Goal: Task Accomplishment & Management: Manage account settings

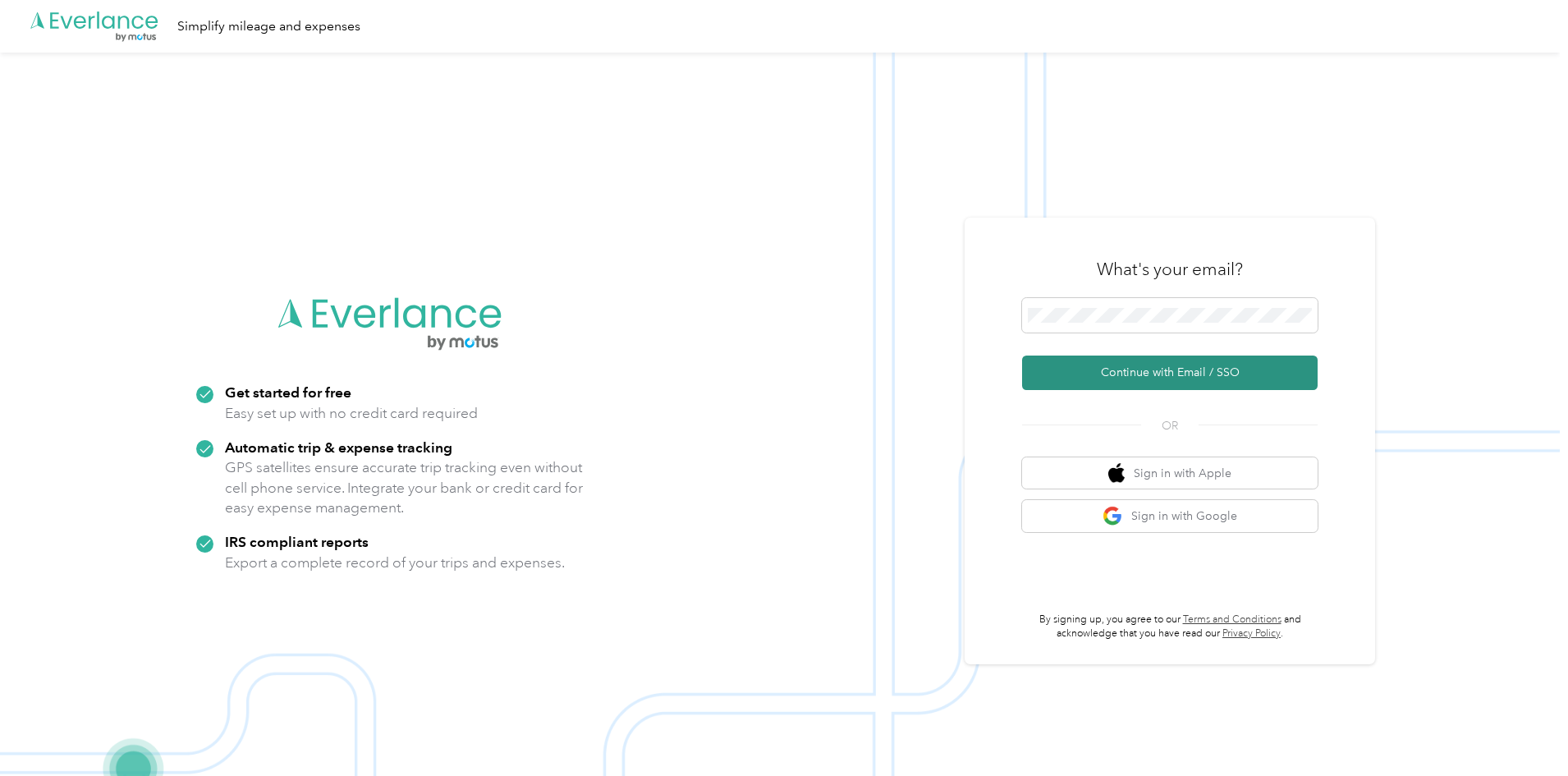
click at [1070, 380] on button "Continue with Email / SSO" at bounding box center [1170, 372] width 296 height 34
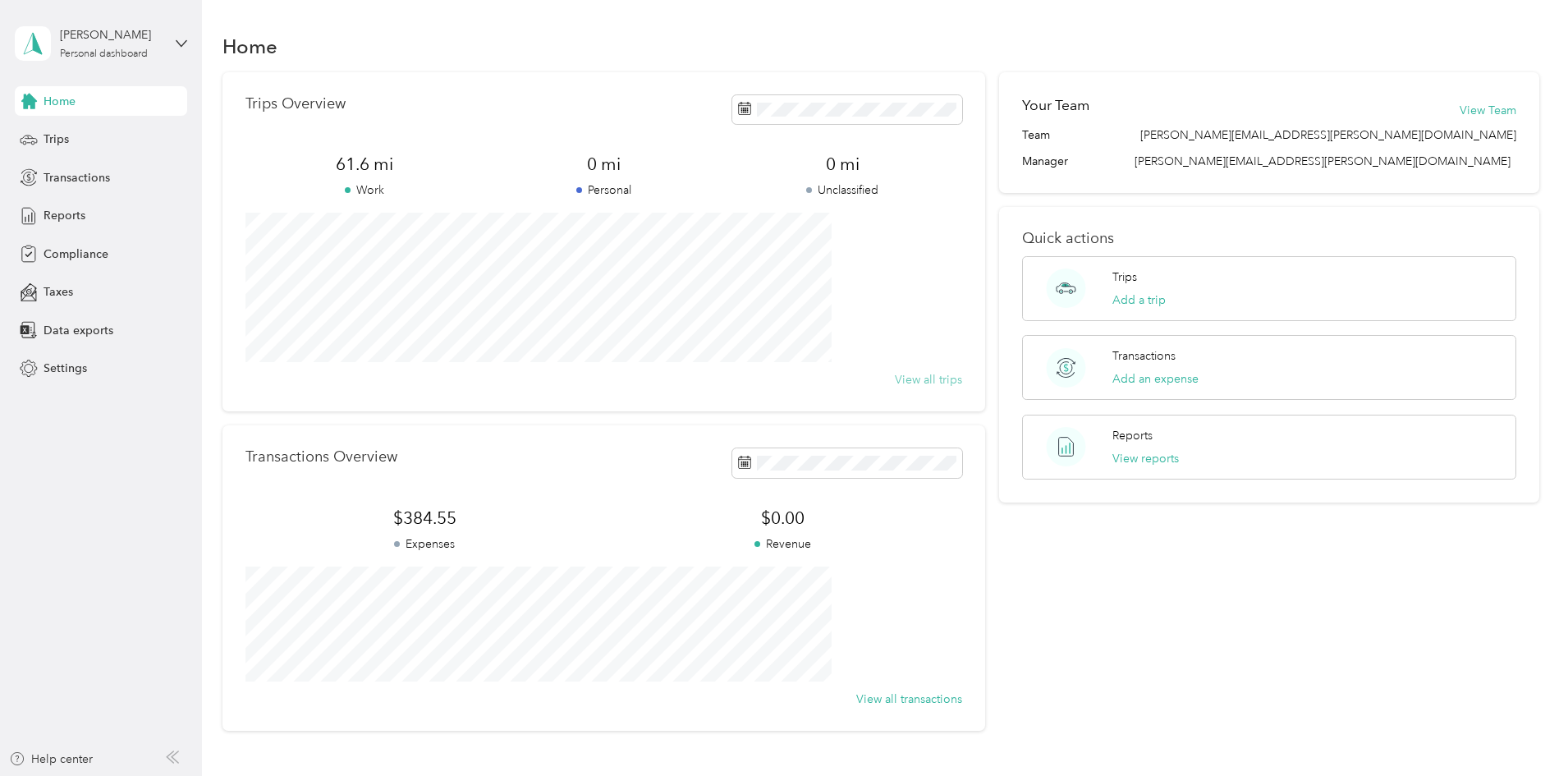
click at [903, 379] on button "View all trips" at bounding box center [928, 380] width 68 height 18
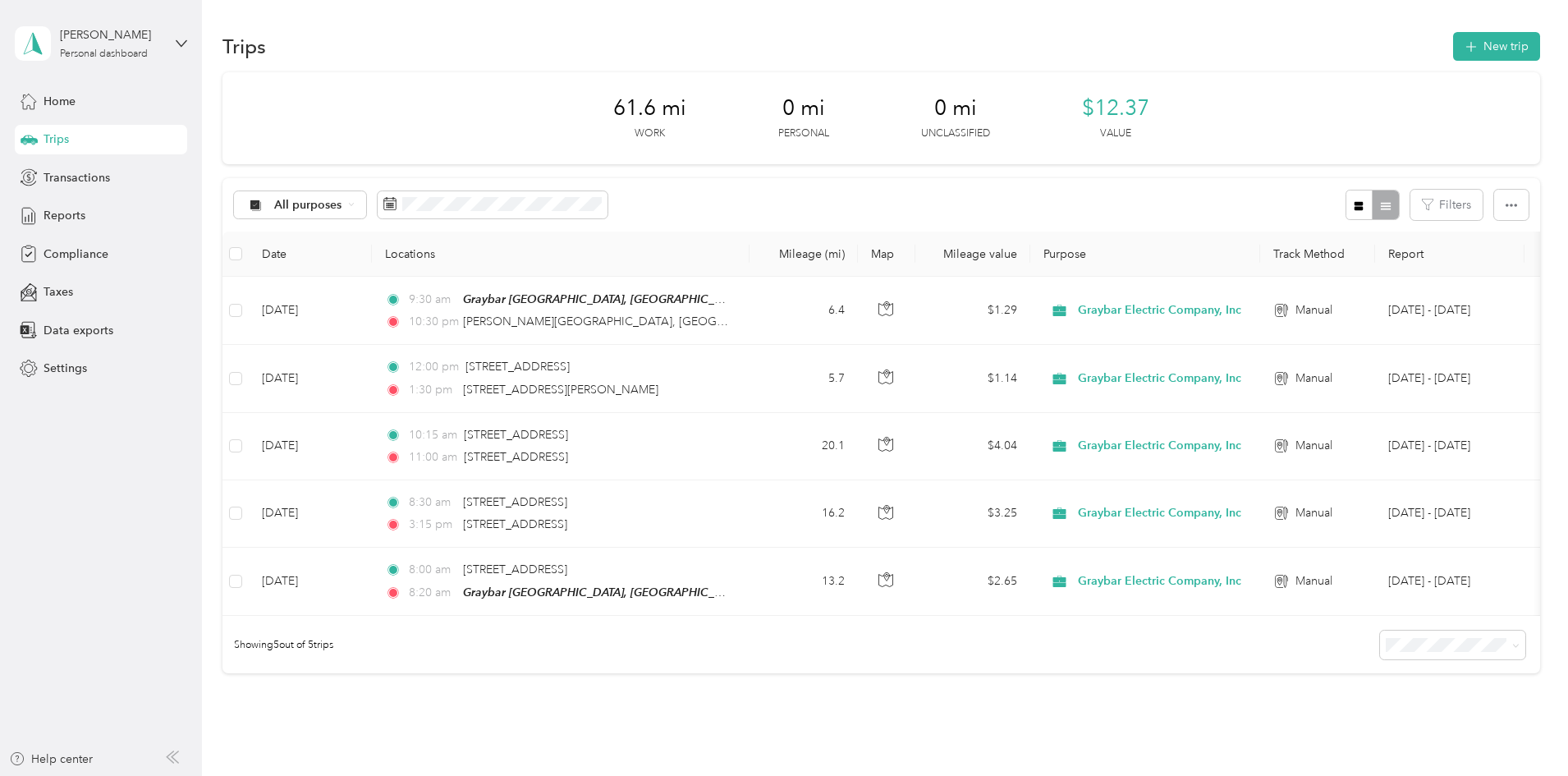
click at [217, 240] on div "Trips New trip 61.6 mi Work 0 mi Personal 0 mi Unclassified $12.37 Value All pu…" at bounding box center [880, 409] width 1358 height 820
click at [257, 418] on div "61.6 mi Work 0 mi Personal 0 mi Unclassified $12.37 Value All purposes Filters …" at bounding box center [881, 402] width 1318 height 659
